Goal: Task Accomplishment & Management: Manage account settings

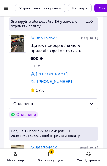
scroll to position [106, 0]
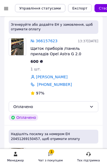
click at [63, 53] on span "Щиток приборів /панель приладів Opel Astra G 2.0 90561454QN" at bounding box center [55, 53] width 51 height 15
click at [42, 51] on span "Щиток приборів /панель приладів Opel Astra G 2.0 90561454QN" at bounding box center [55, 53] width 51 height 15
click at [18, 50] on img at bounding box center [17, 47] width 13 height 17
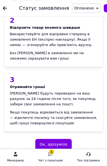
scroll to position [184, 0]
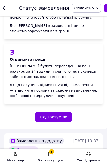
click at [68, 118] on button "Ок, зрозуміло" at bounding box center [53, 117] width 37 height 11
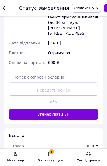
scroll to position [324, 0]
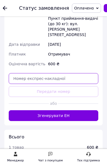
click at [36, 73] on input "text" at bounding box center [53, 78] width 89 height 11
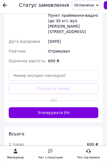
click at [41, 111] on button "Згенерувати ЕН" at bounding box center [53, 116] width 89 height 11
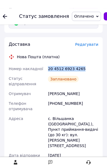
scroll to position [0, 0]
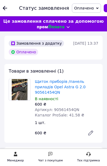
click at [6, 7] on icon at bounding box center [5, 8] width 4 height 4
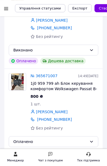
scroll to position [274, 0]
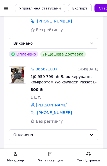
click at [21, 78] on img at bounding box center [17, 75] width 13 height 17
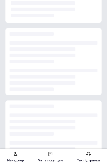
click at [45, 83] on div at bounding box center [54, 80] width 88 height 22
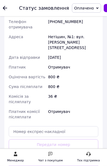
scroll to position [265, 0]
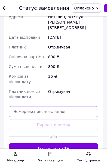
click at [30, 106] on input "text" at bounding box center [53, 111] width 89 height 11
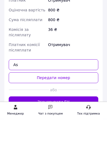
type input "As"
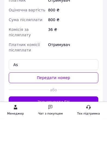
scroll to position [332, 0]
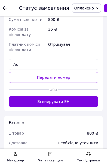
click at [5, 9] on icon at bounding box center [5, 8] width 4 height 4
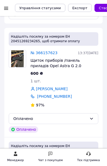
scroll to position [94, 0]
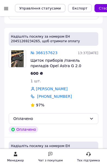
click at [17, 64] on img at bounding box center [17, 59] width 13 height 17
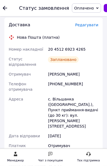
scroll to position [233, 0]
